Goal: Check status: Check status

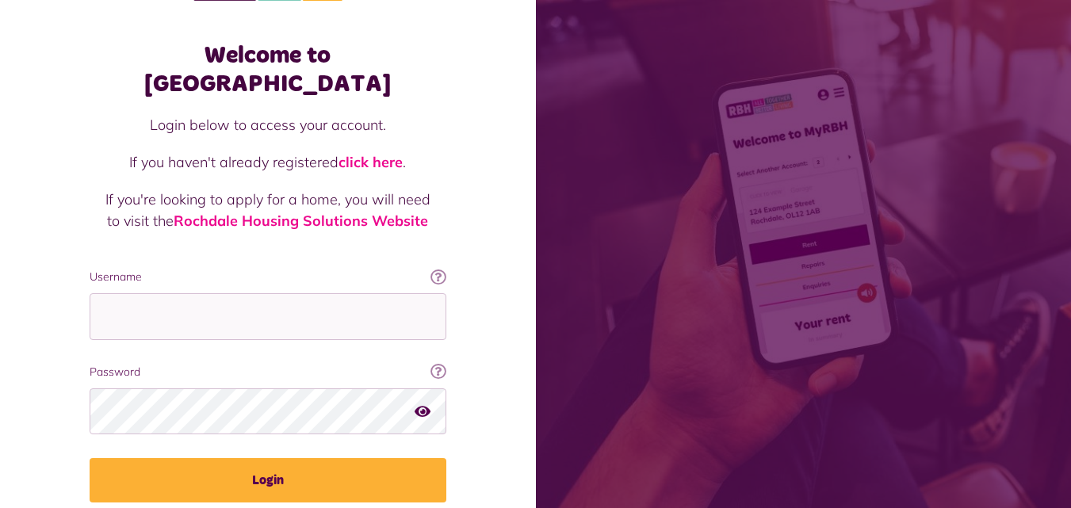
scroll to position [58, 0]
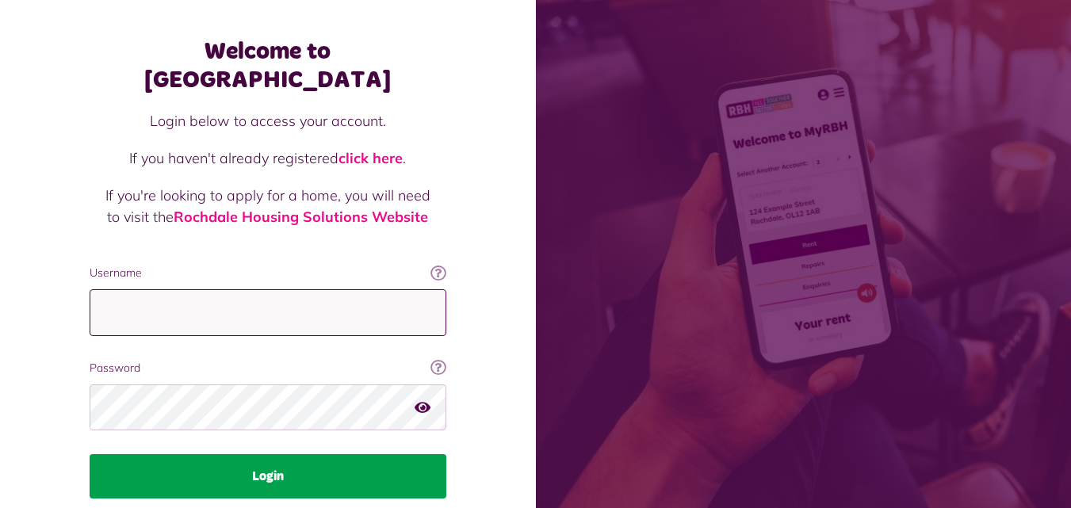
type input "**********"
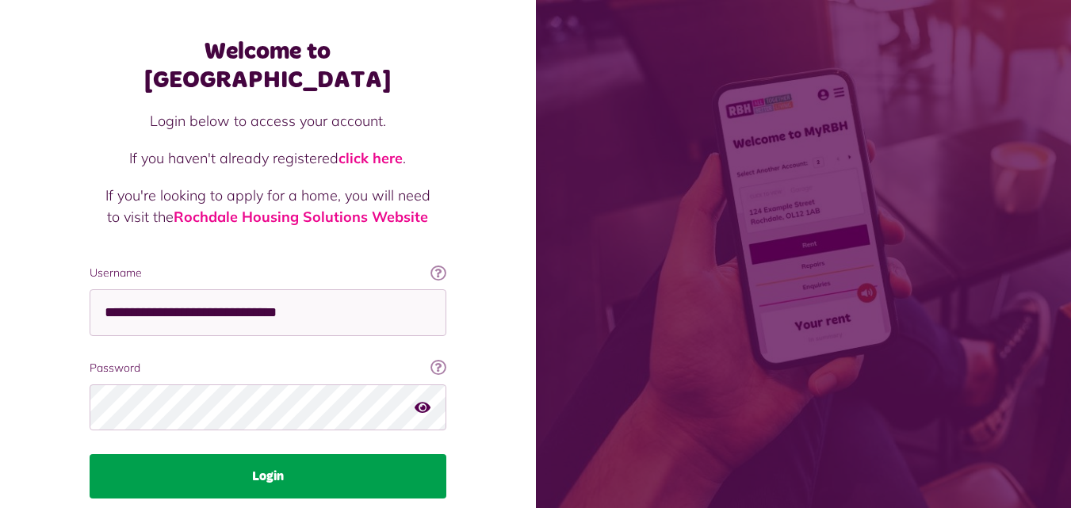
click at [248, 454] on button "Login" at bounding box center [268, 476] width 357 height 44
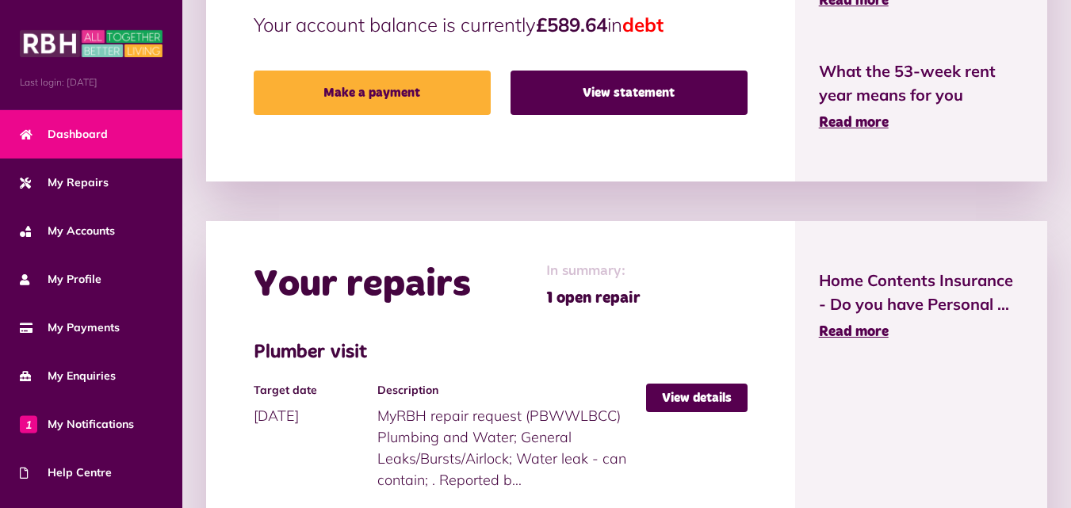
scroll to position [628, 0]
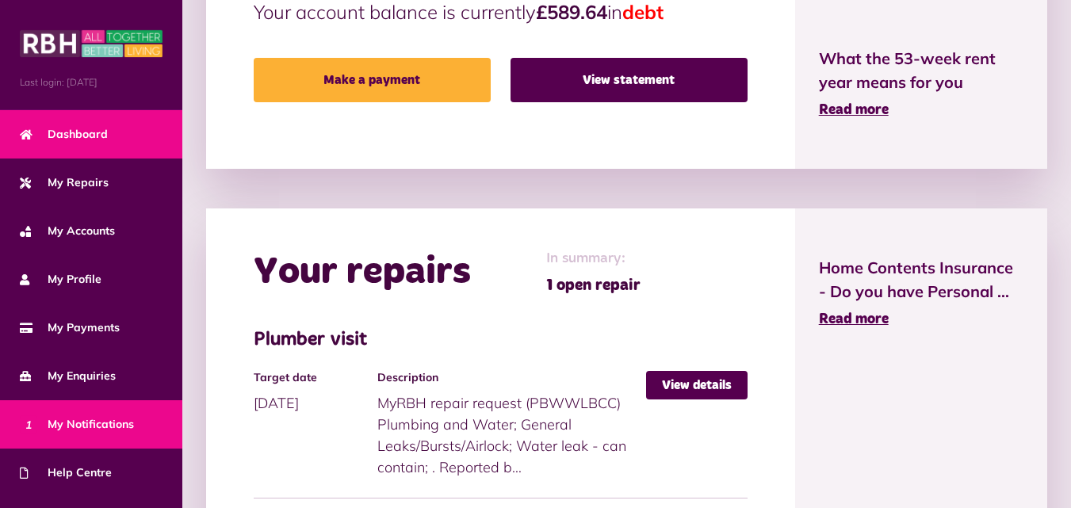
click at [110, 426] on span "1 My Notifications" at bounding box center [77, 424] width 114 height 17
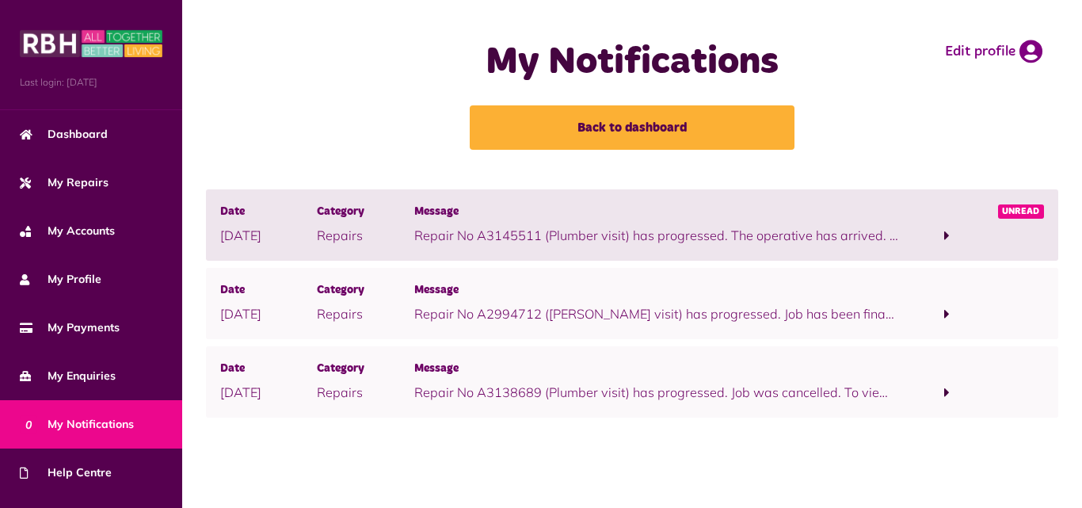
click at [663, 296] on span "Message" at bounding box center [656, 290] width 485 height 17
click at [949, 302] on div at bounding box center [947, 303] width 97 height 43
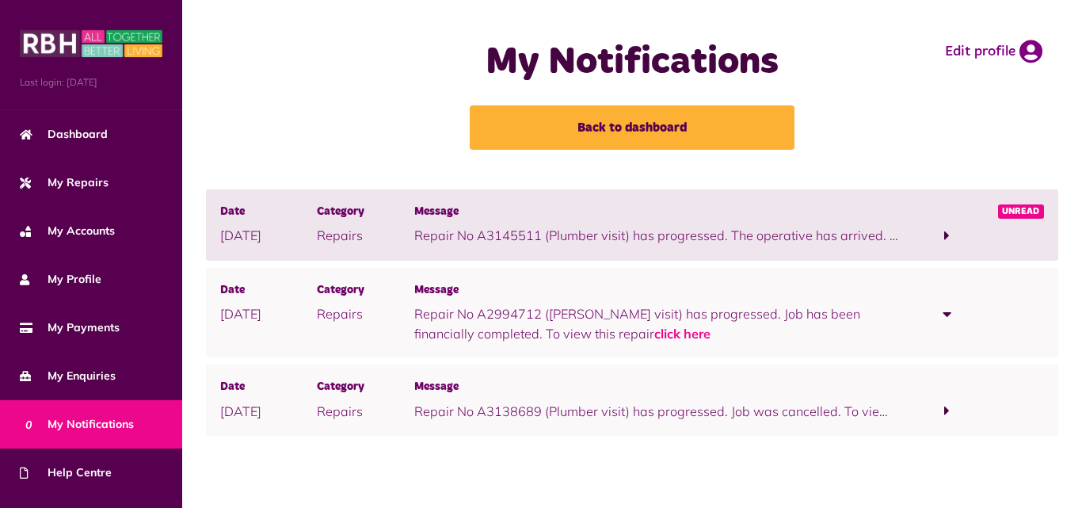
click at [761, 210] on span "Message" at bounding box center [656, 212] width 485 height 17
click at [870, 231] on p "Repair No A3145511 (Plumber visit) has progressed. The operative has arrived. T…" at bounding box center [656, 235] width 485 height 19
click at [922, 231] on span at bounding box center [947, 235] width 97 height 21
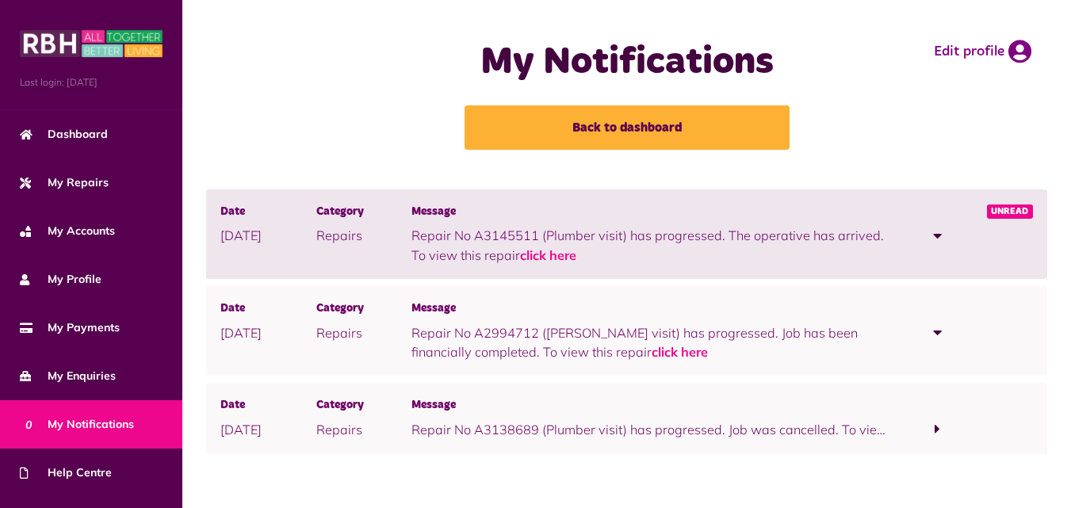
click at [548, 265] on div "Date 08/10/2025 Category Repairs Message Repair No A3145511 (Plumber visit) has…" at bounding box center [626, 234] width 841 height 90
click at [547, 255] on link "click here" at bounding box center [548, 255] width 56 height 16
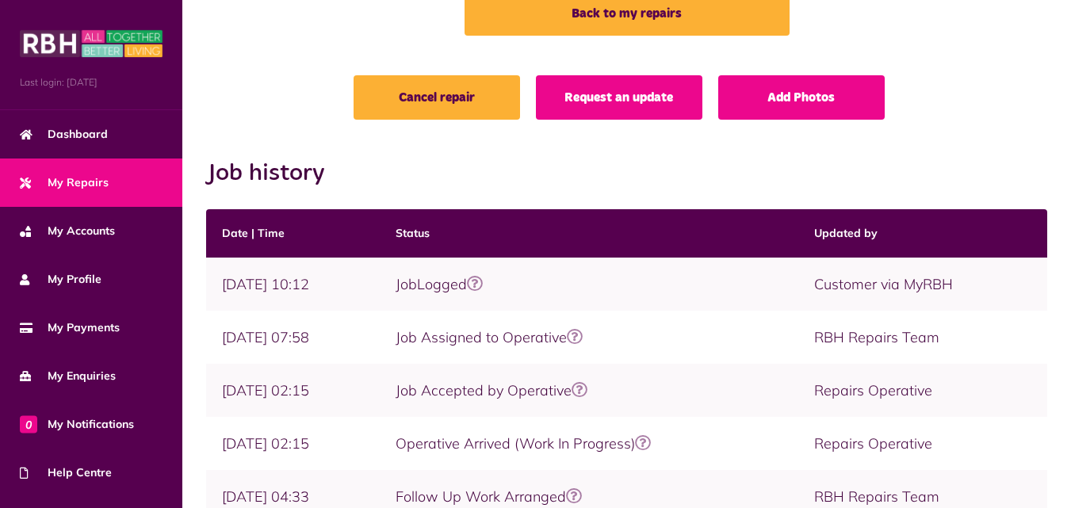
scroll to position [180, 0]
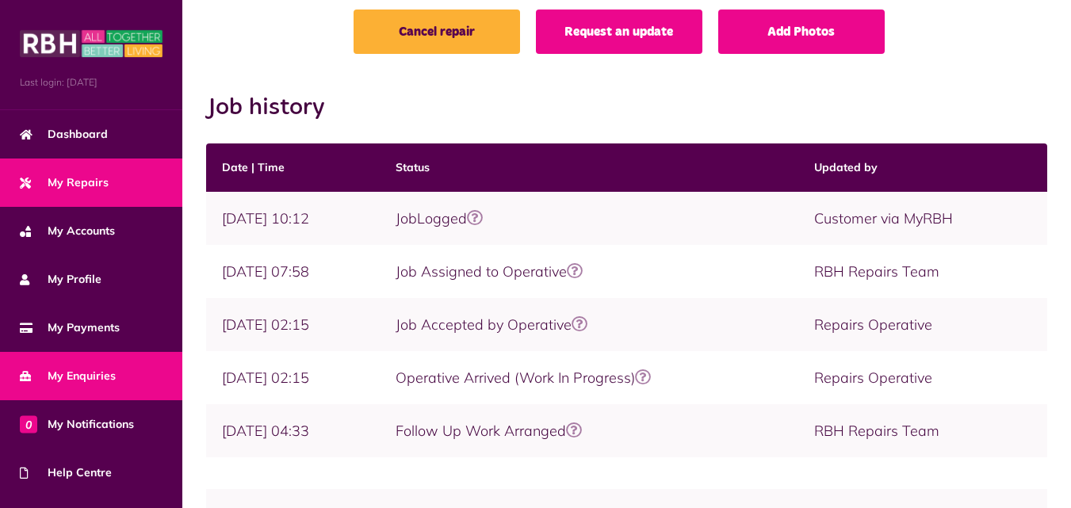
click at [124, 364] on link "My Enquiries" at bounding box center [91, 376] width 182 height 48
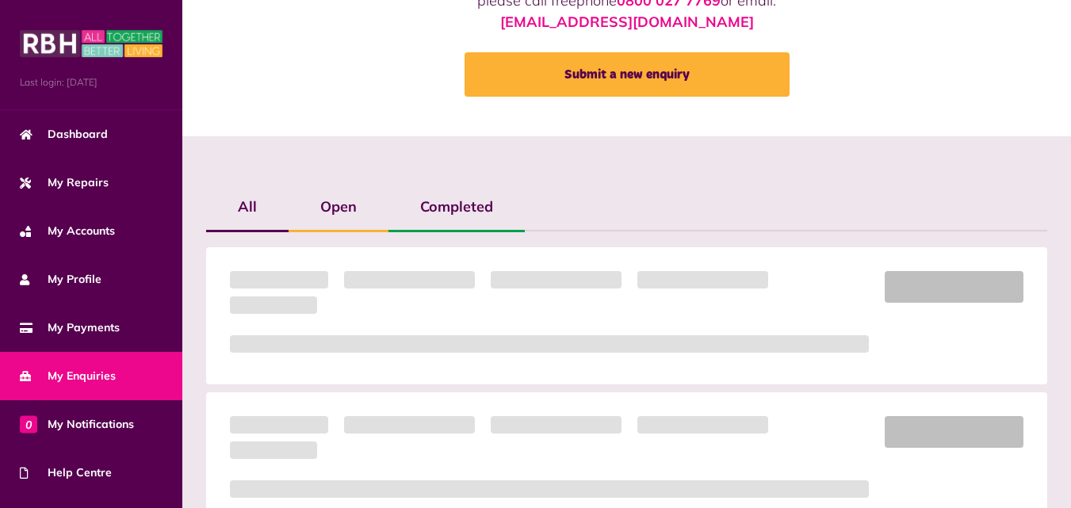
scroll to position [227, 0]
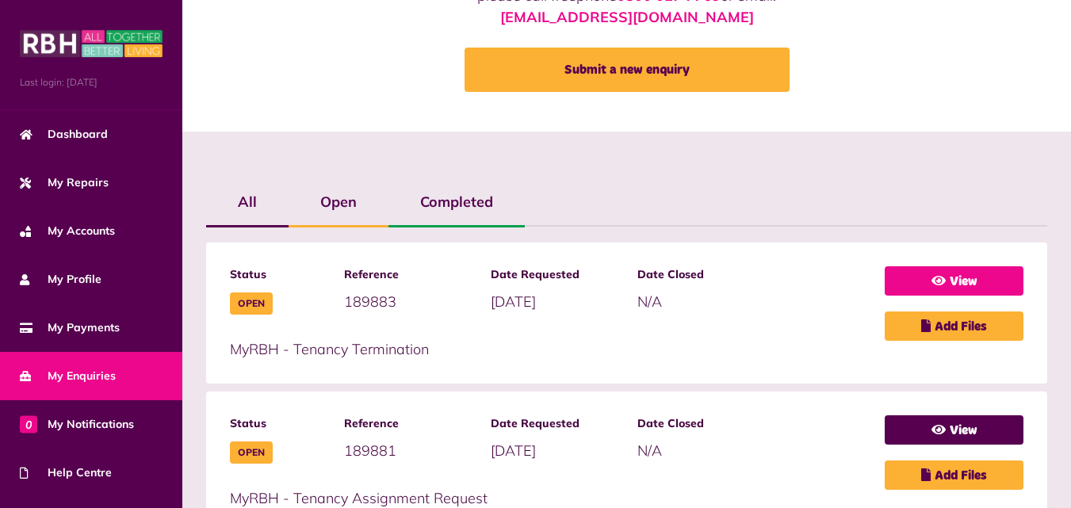
click at [913, 267] on link "View" at bounding box center [953, 280] width 139 height 29
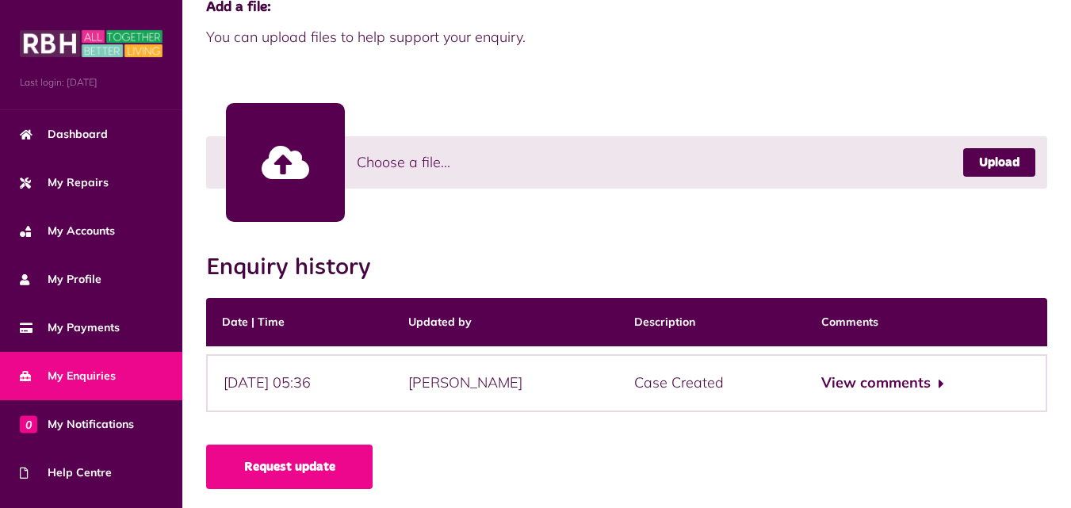
scroll to position [430, 0]
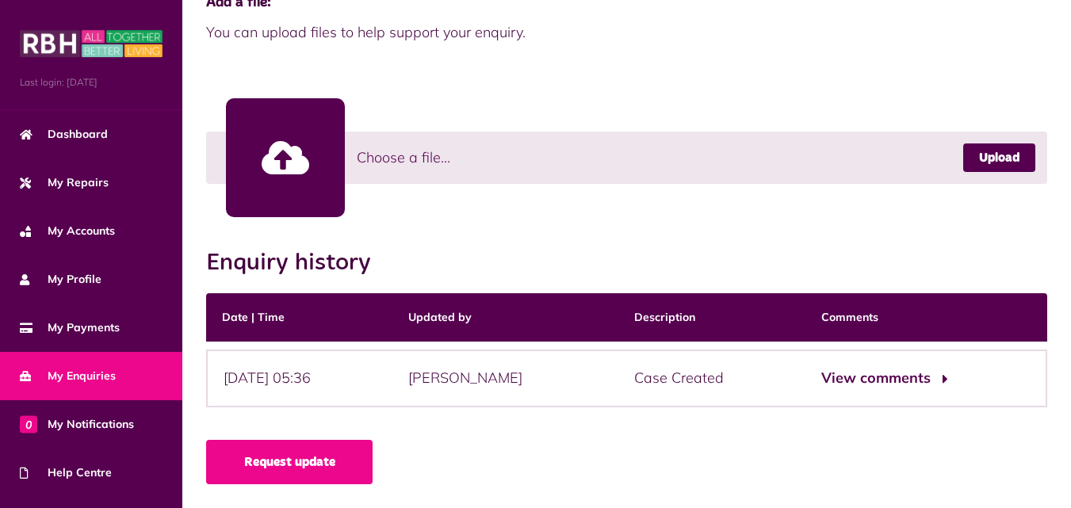
click at [913, 372] on button "View comments" at bounding box center [882, 378] width 123 height 23
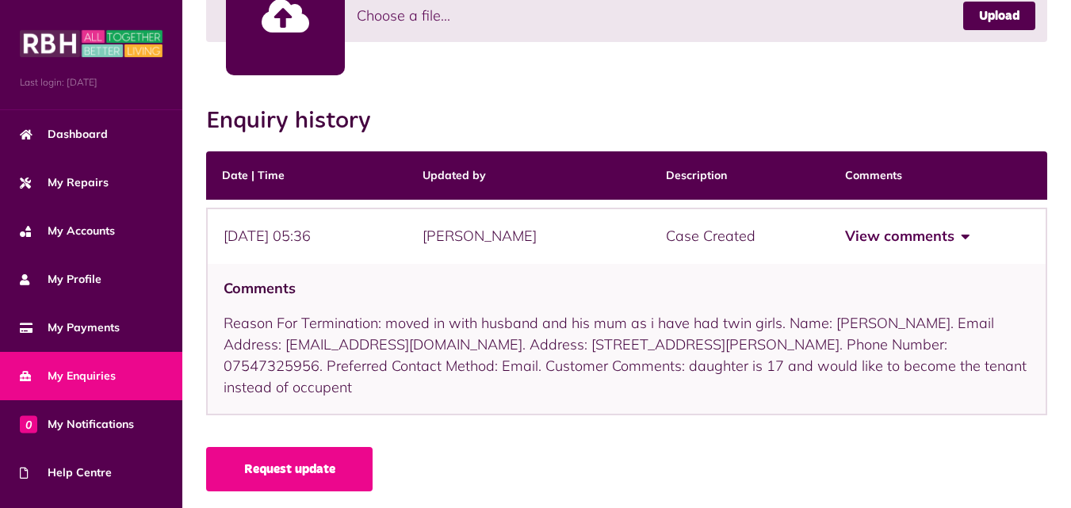
scroll to position [579, 0]
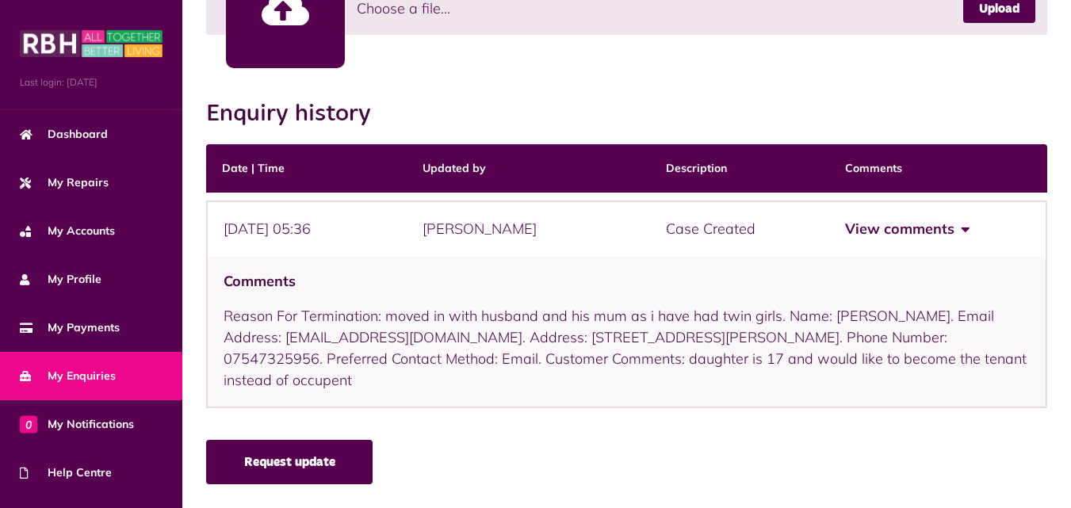
click at [365, 481] on link "Request update" at bounding box center [289, 462] width 166 height 44
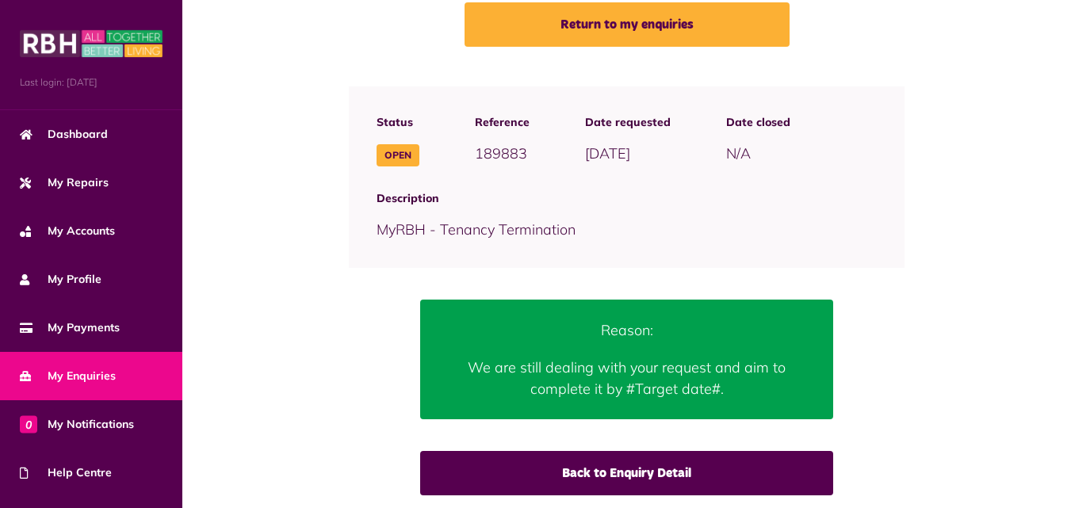
scroll to position [122, 0]
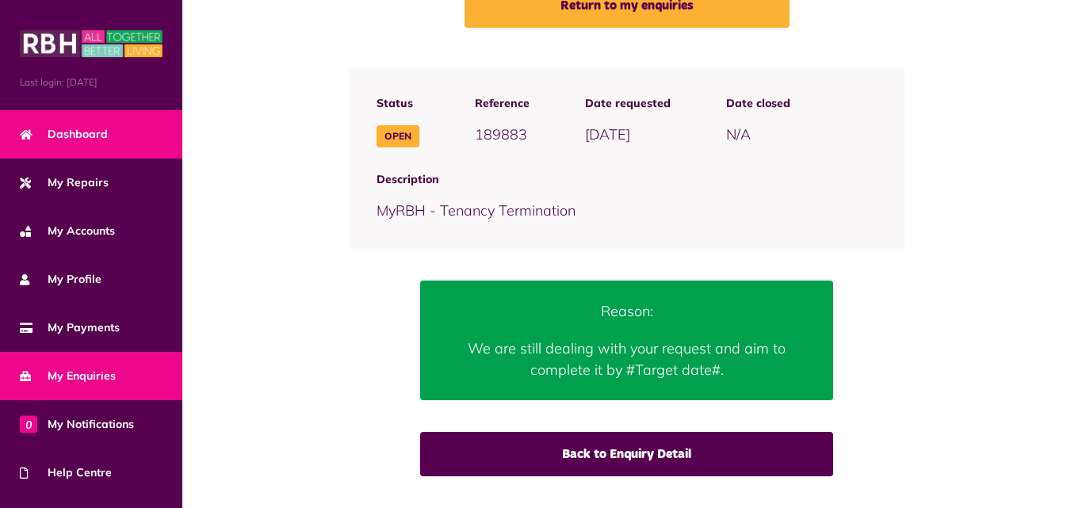
click at [132, 124] on link "Dashboard" at bounding box center [91, 134] width 182 height 48
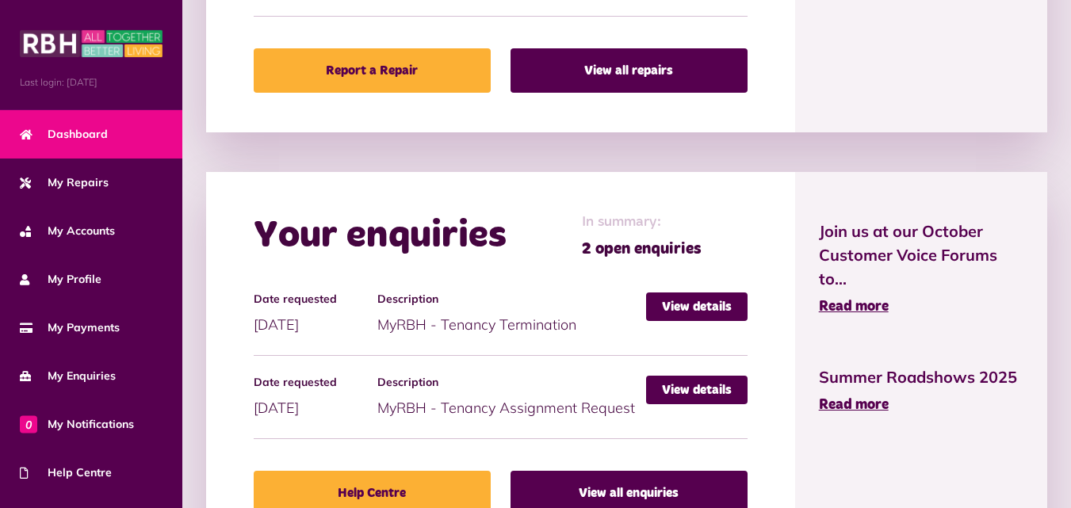
scroll to position [1115, 0]
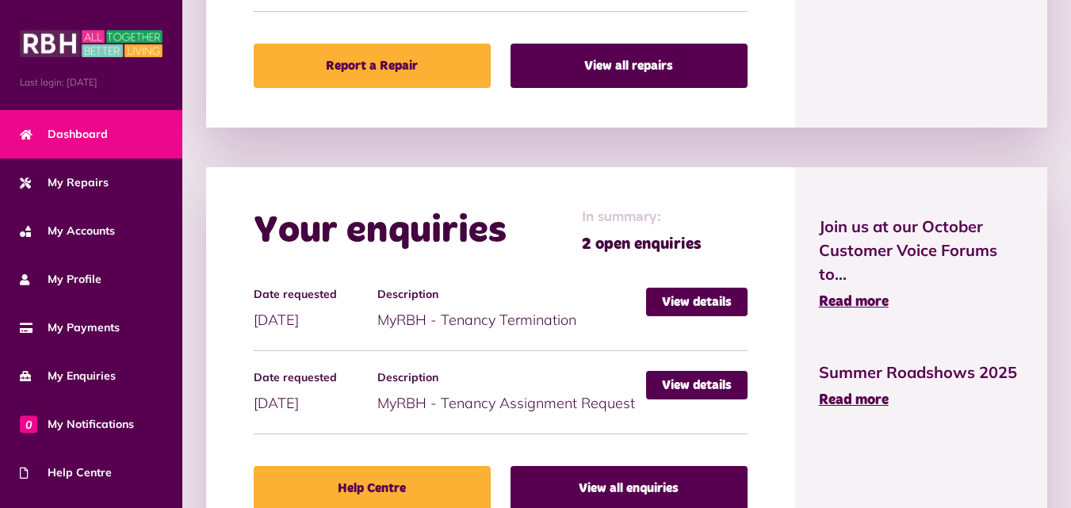
click at [668, 363] on ul "Date requested [DATE] Description MyRBH - Tenancy Termination View details Date…" at bounding box center [501, 361] width 494 height 147
click at [670, 380] on link "View details" at bounding box center [696, 385] width 101 height 29
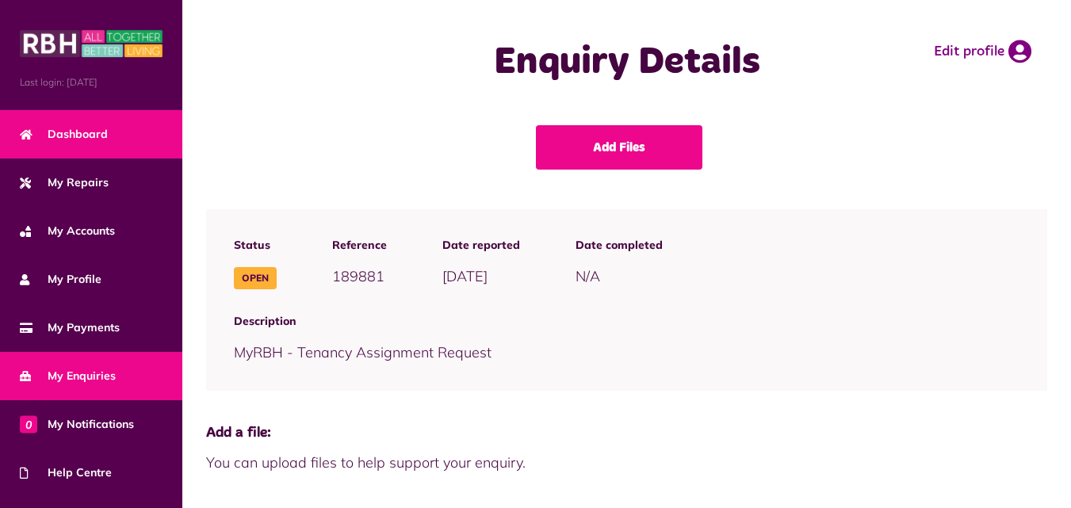
click at [90, 137] on span "Dashboard" at bounding box center [64, 134] width 88 height 17
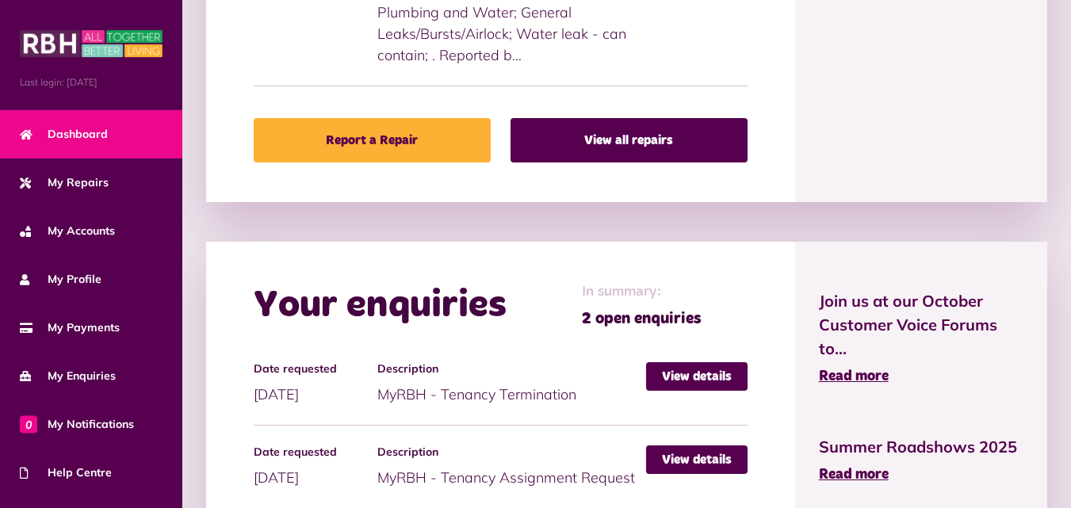
scroll to position [1052, 0]
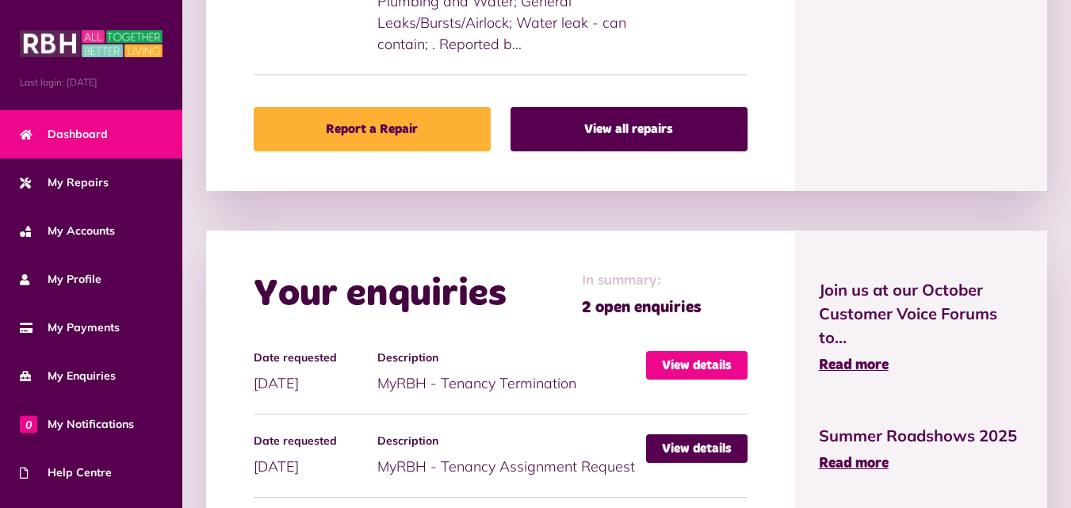
click at [687, 375] on link "View details" at bounding box center [696, 365] width 101 height 29
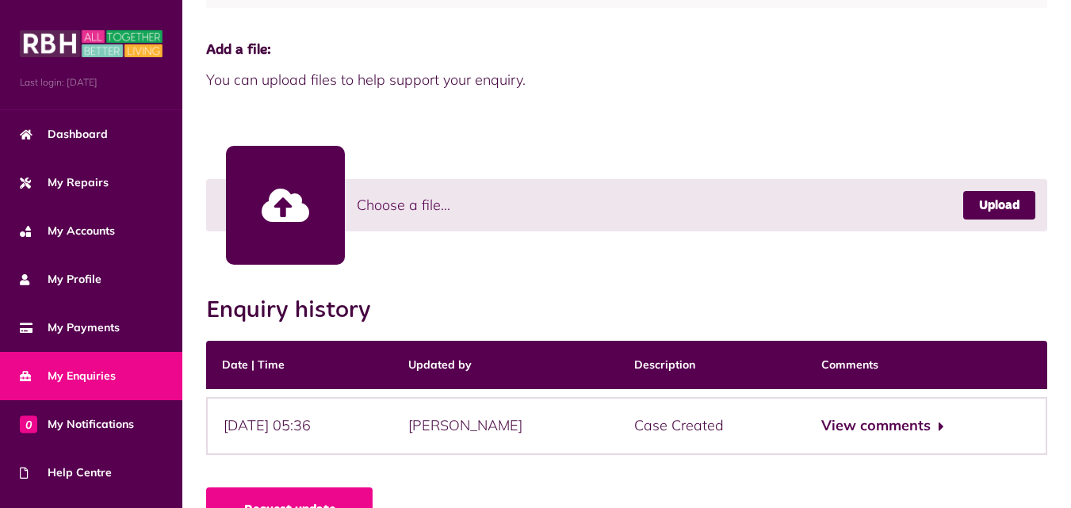
scroll to position [428, 0]
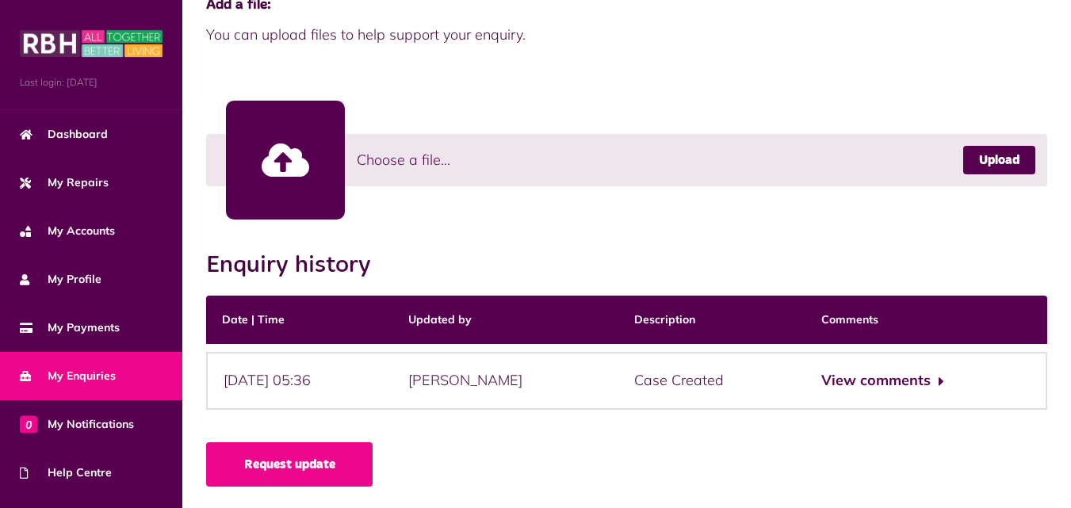
click at [618, 385] on div "[PERSON_NAME]" at bounding box center [505, 381] width 226 height 58
click at [882, 375] on button "View comments" at bounding box center [882, 380] width 123 height 23
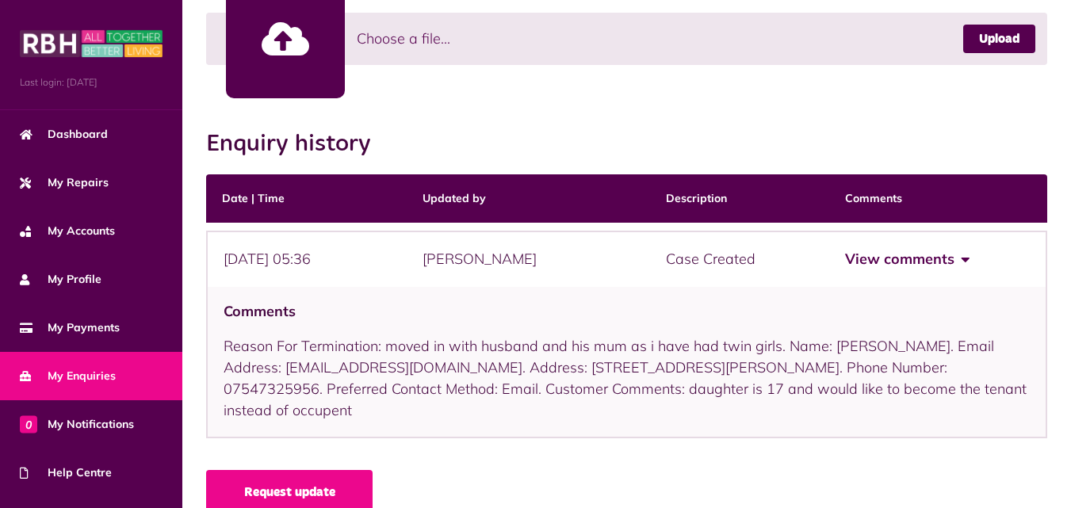
scroll to position [579, 0]
